Goal: Information Seeking & Learning: Check status

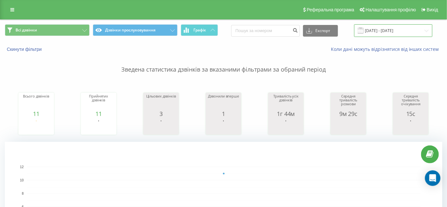
click at [399, 30] on input "19.09.2025 - 19.09.2025" at bounding box center [393, 30] width 78 height 13
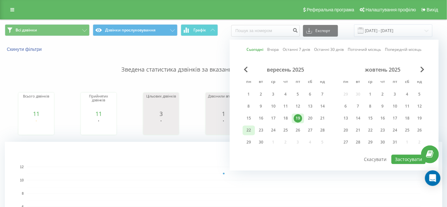
click at [247, 130] on div "22" at bounding box center [248, 130] width 8 height 8
click at [400, 156] on button "Застосувати" at bounding box center [408, 159] width 34 height 9
type input "[DATE] - [DATE]"
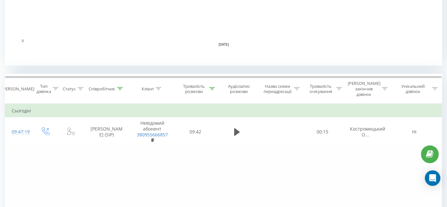
scroll to position [206, 0]
click at [213, 87] on div at bounding box center [212, 88] width 6 height 5
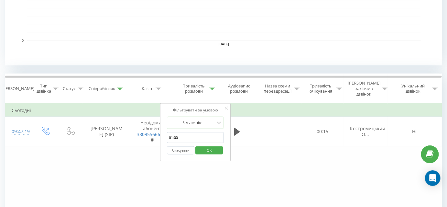
click at [186, 146] on button "Скасувати" at bounding box center [180, 150] width 27 height 8
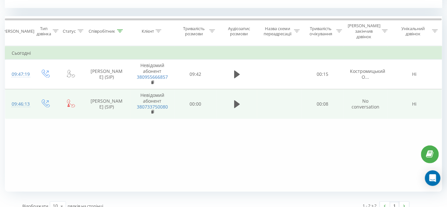
scroll to position [263, 0]
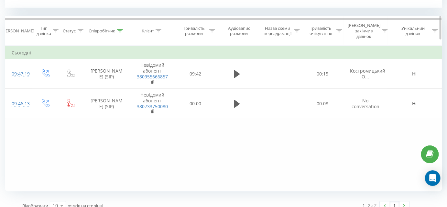
click at [119, 30] on div at bounding box center [120, 30] width 6 height 5
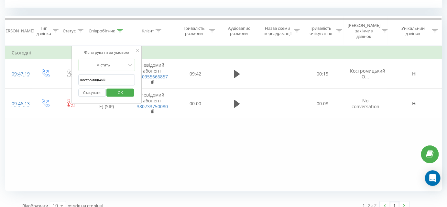
click at [90, 90] on button "Скасувати" at bounding box center [91, 93] width 27 height 8
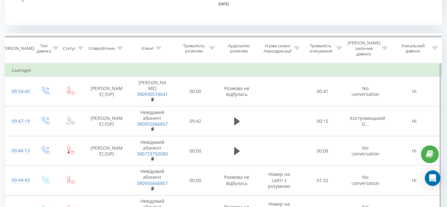
scroll to position [223, 0]
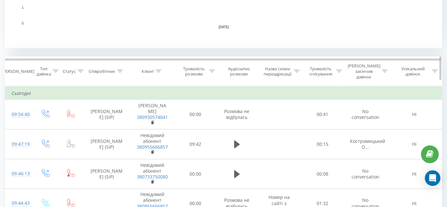
click at [157, 70] on icon at bounding box center [159, 71] width 6 height 3
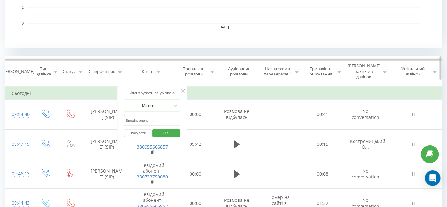
click at [116, 69] on div "Співробітник" at bounding box center [106, 71] width 34 height 5
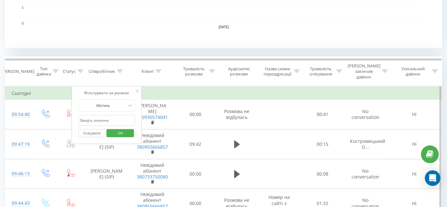
click at [122, 115] on input "Костромицький" at bounding box center [106, 120] width 57 height 11
type input "к"
type input "Костромицький"
click at [115, 128] on span "OK" at bounding box center [120, 133] width 18 height 10
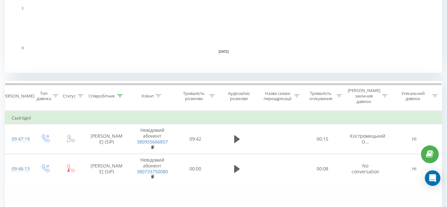
scroll to position [178, 0]
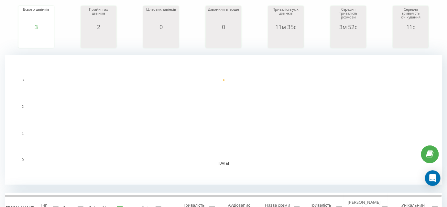
scroll to position [90, 0]
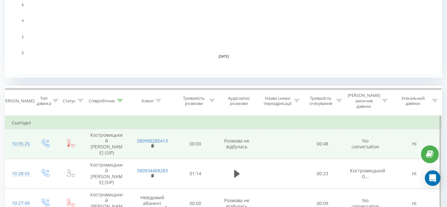
scroll to position [236, 0]
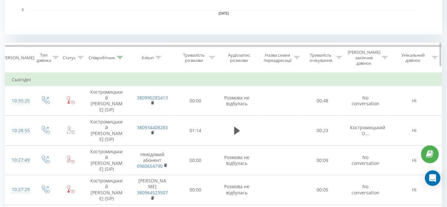
click at [212, 56] on icon at bounding box center [212, 57] width 6 height 3
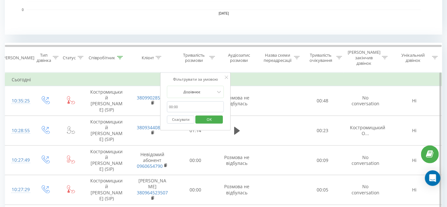
click at [184, 101] on input "text" at bounding box center [195, 106] width 57 height 11
type input "01:00"
click at [214, 89] on div at bounding box center [192, 92] width 46 height 6
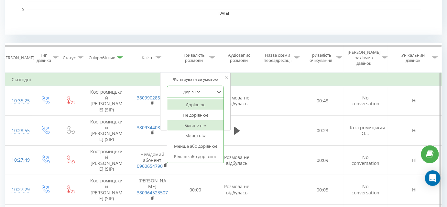
click at [198, 120] on div "Більше ніж" at bounding box center [196, 125] width 56 height 10
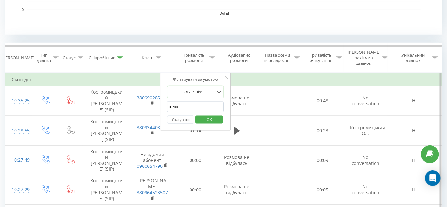
click at [206, 116] on span "OK" at bounding box center [209, 119] width 18 height 10
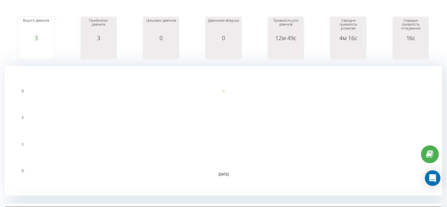
scroll to position [60, 0]
